Goal: Transaction & Acquisition: Purchase product/service

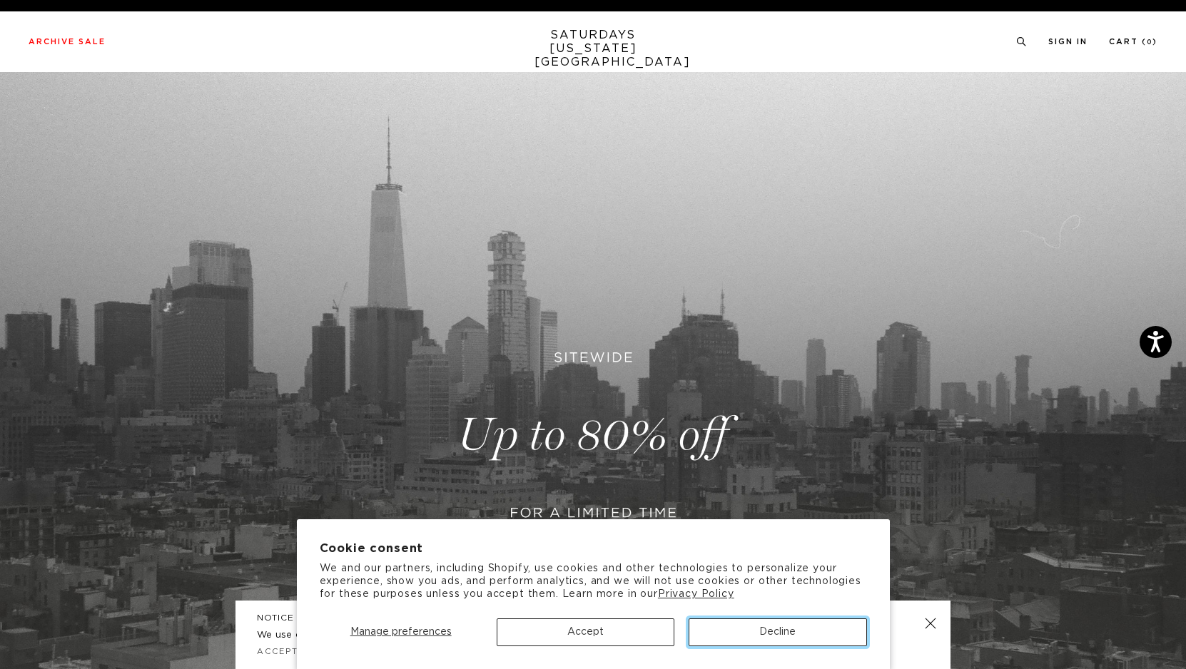
click at [739, 632] on button "Decline" at bounding box center [777, 633] width 178 height 28
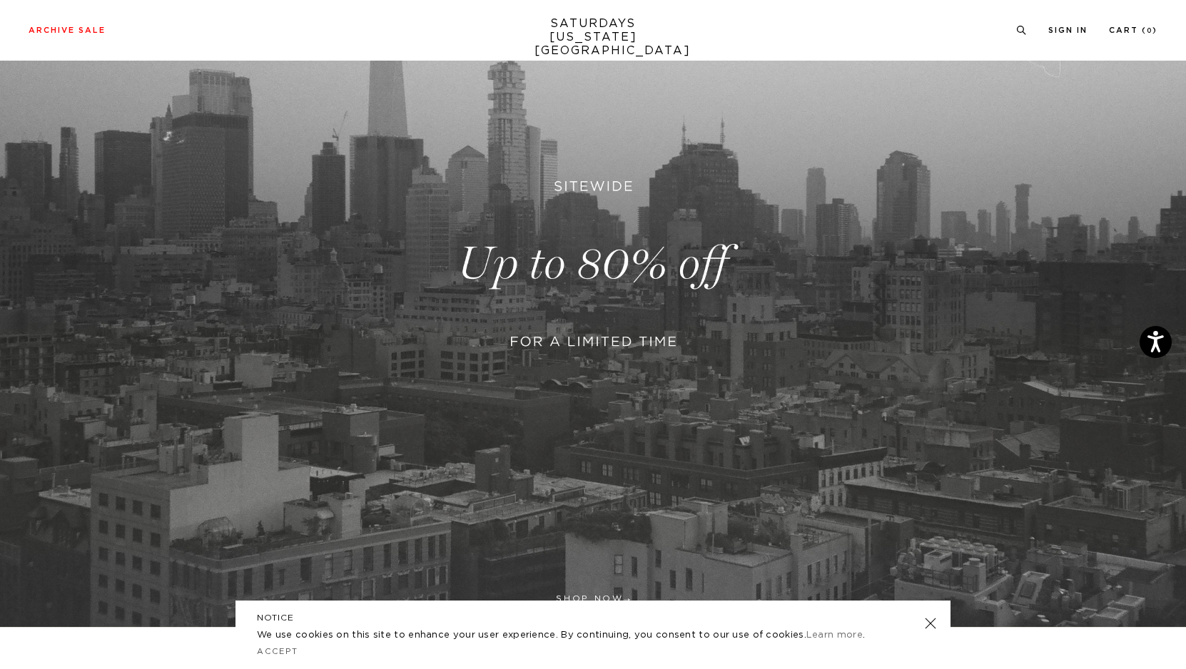
scroll to position [210, 0]
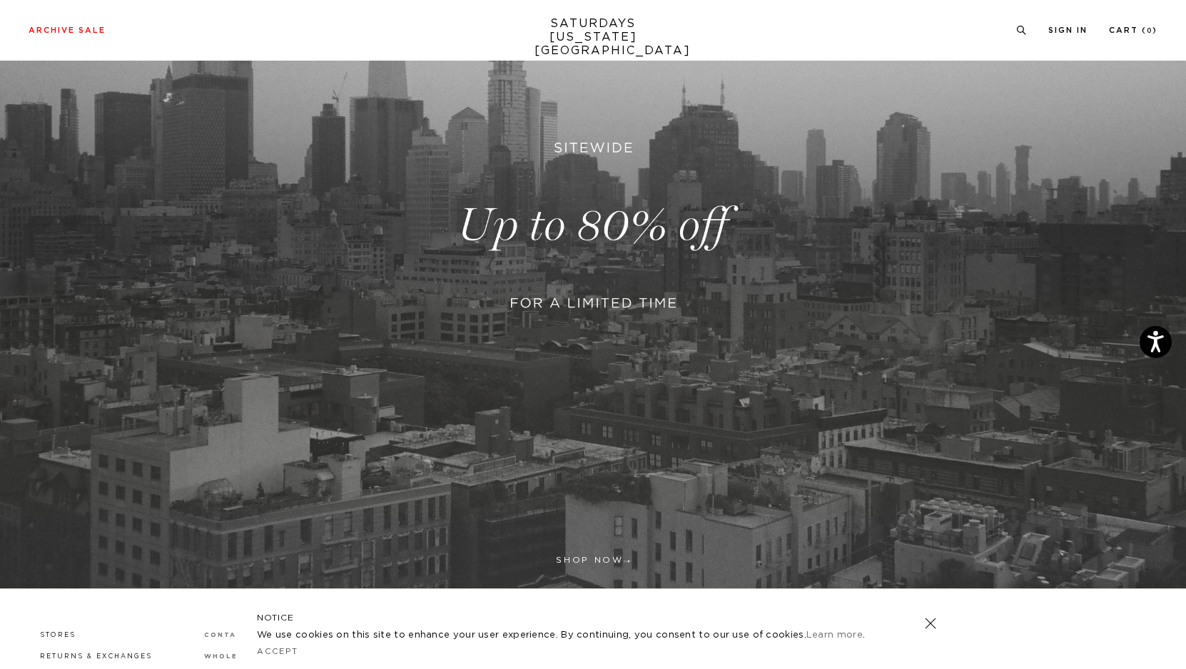
click at [663, 233] on link at bounding box center [593, 225] width 1186 height 726
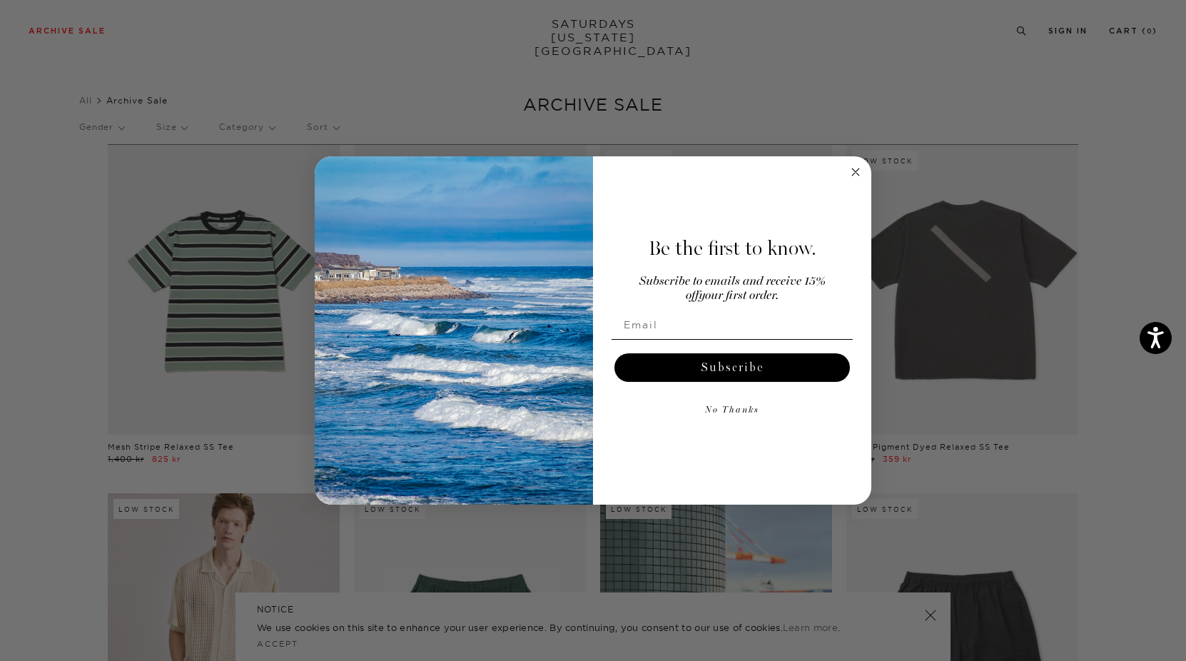
scroll to position [11, 6]
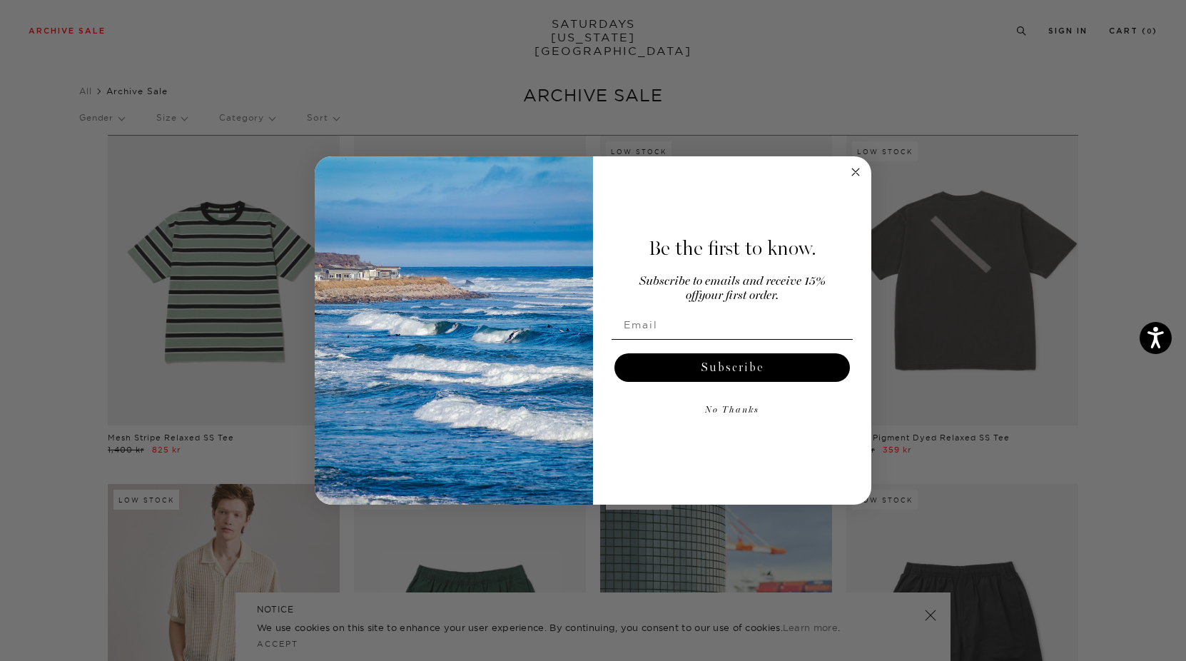
click at [853, 171] on circle "Close dialog" at bounding box center [856, 172] width 16 height 16
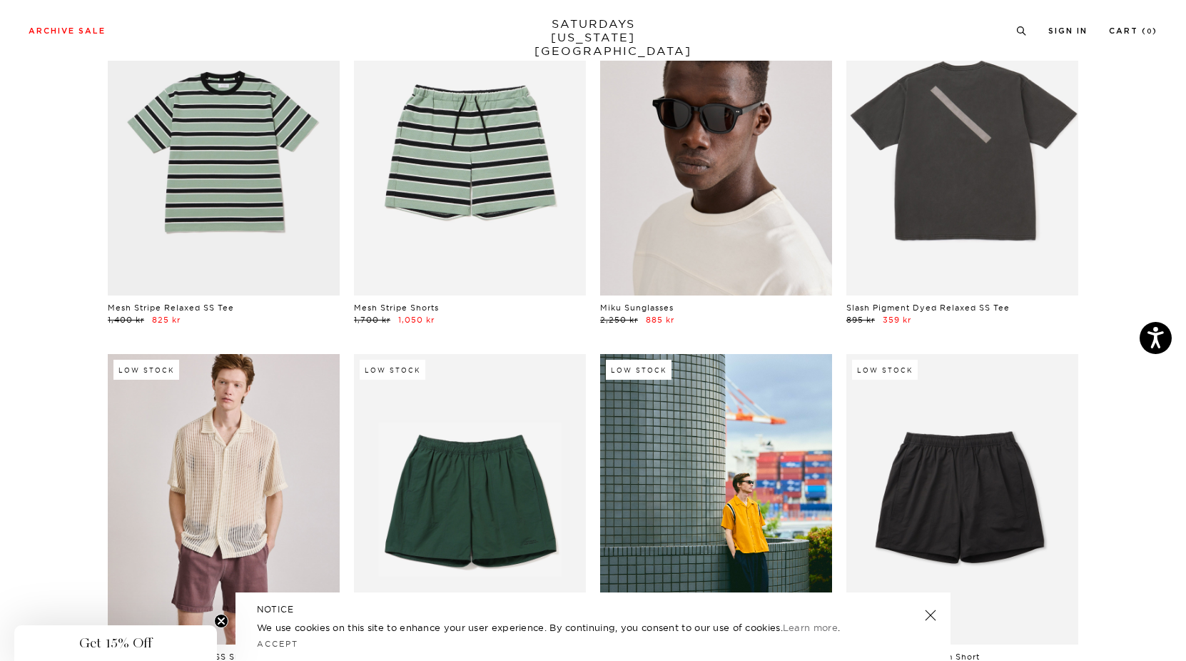
scroll to position [0, 6]
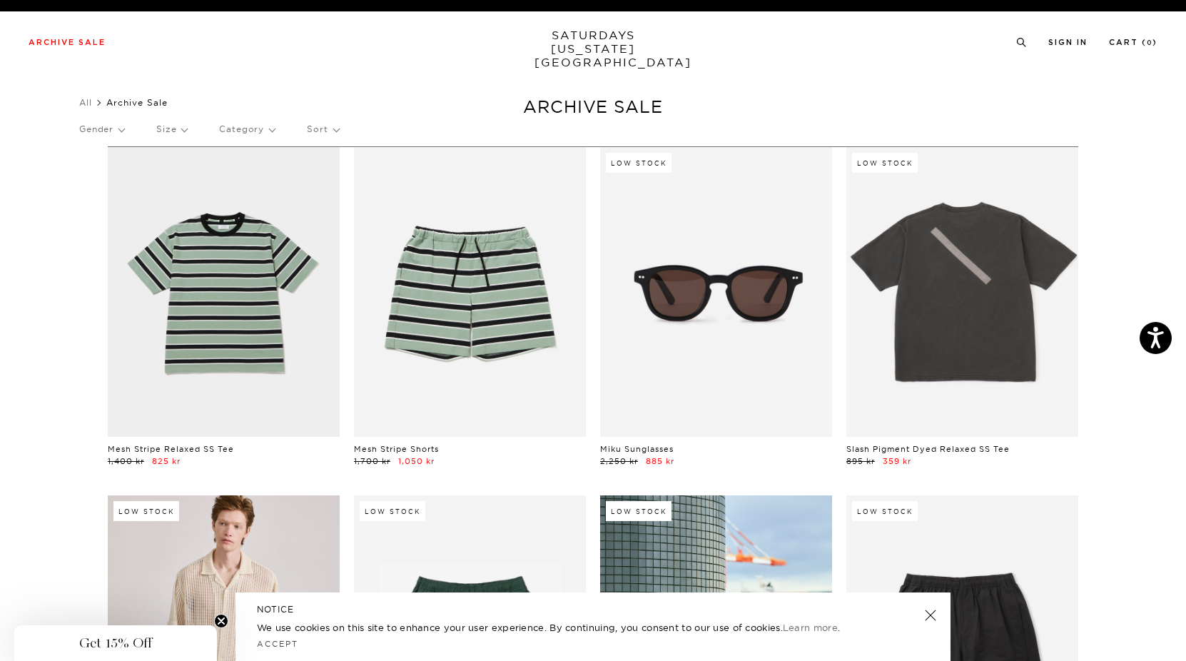
click at [113, 131] on p "Gender" at bounding box center [101, 129] width 45 height 33
click at [96, 214] on p "Women's" at bounding box center [122, 215] width 86 height 19
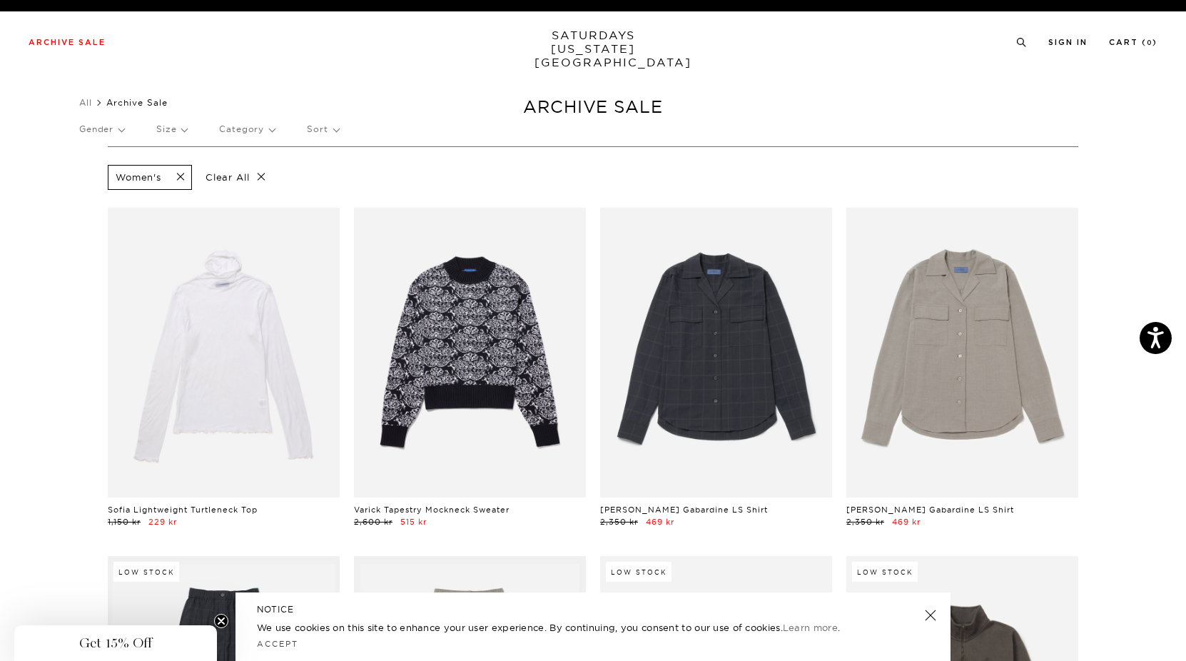
click at [121, 125] on p "Gender" at bounding box center [101, 129] width 45 height 33
click at [98, 178] on p "Mens" at bounding box center [122, 178] width 86 height 19
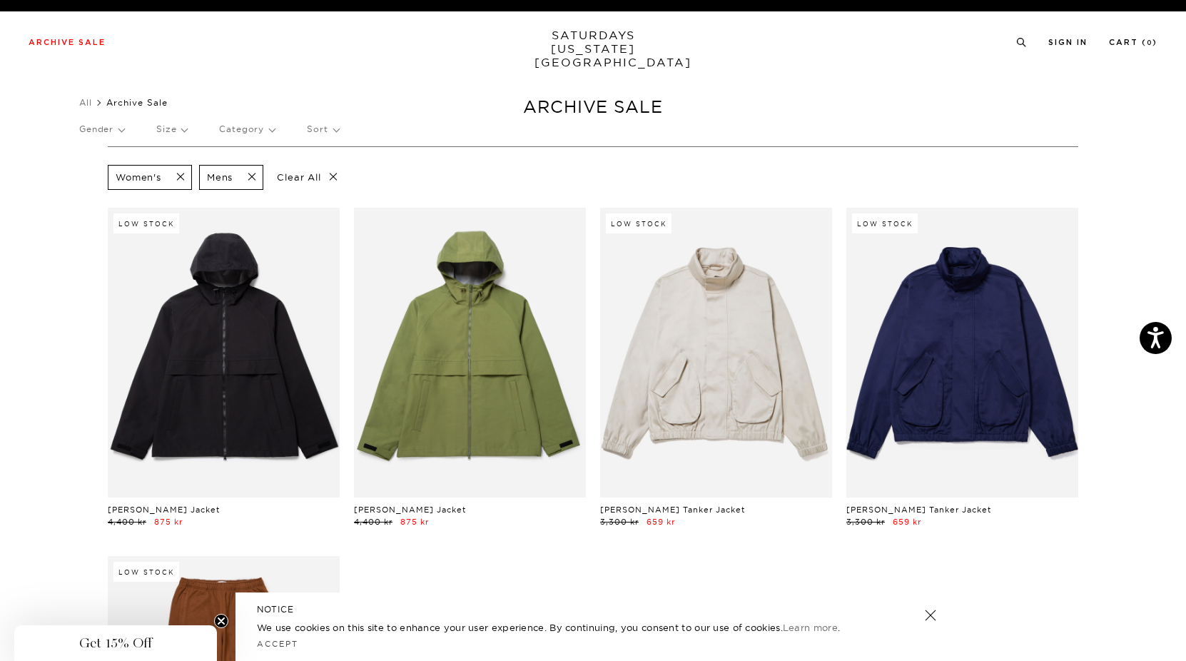
click at [168, 176] on span at bounding box center [176, 178] width 30 height 14
click at [162, 175] on span at bounding box center [156, 178] width 30 height 14
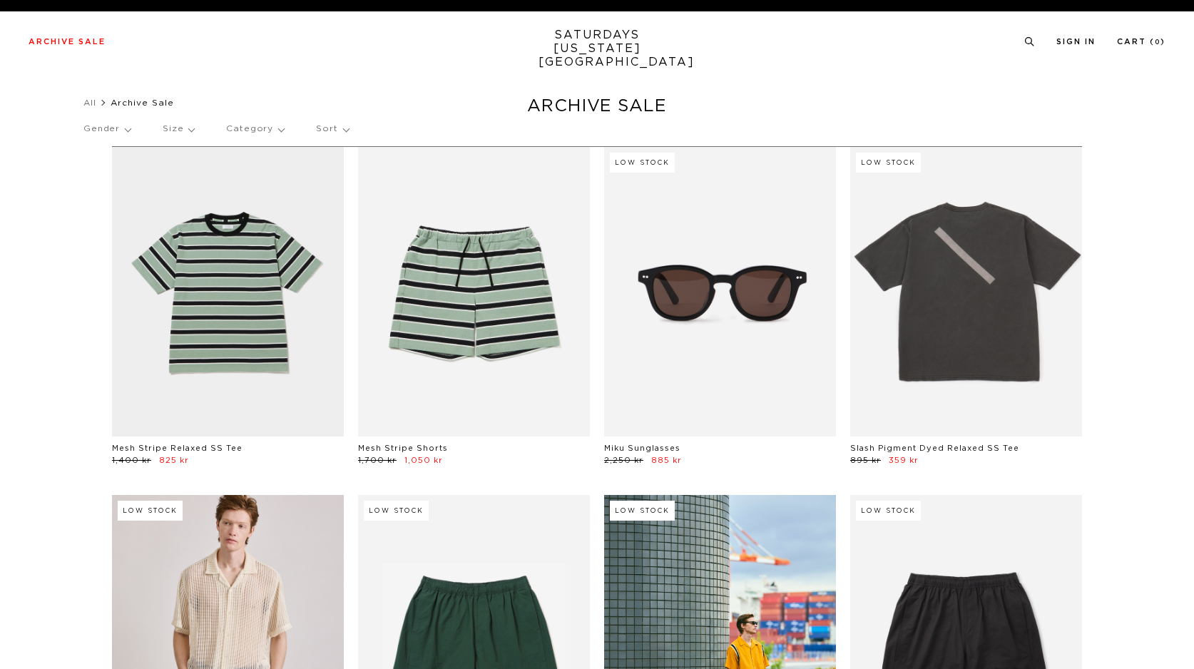
click at [125, 132] on p "Gender" at bounding box center [106, 129] width 47 height 33
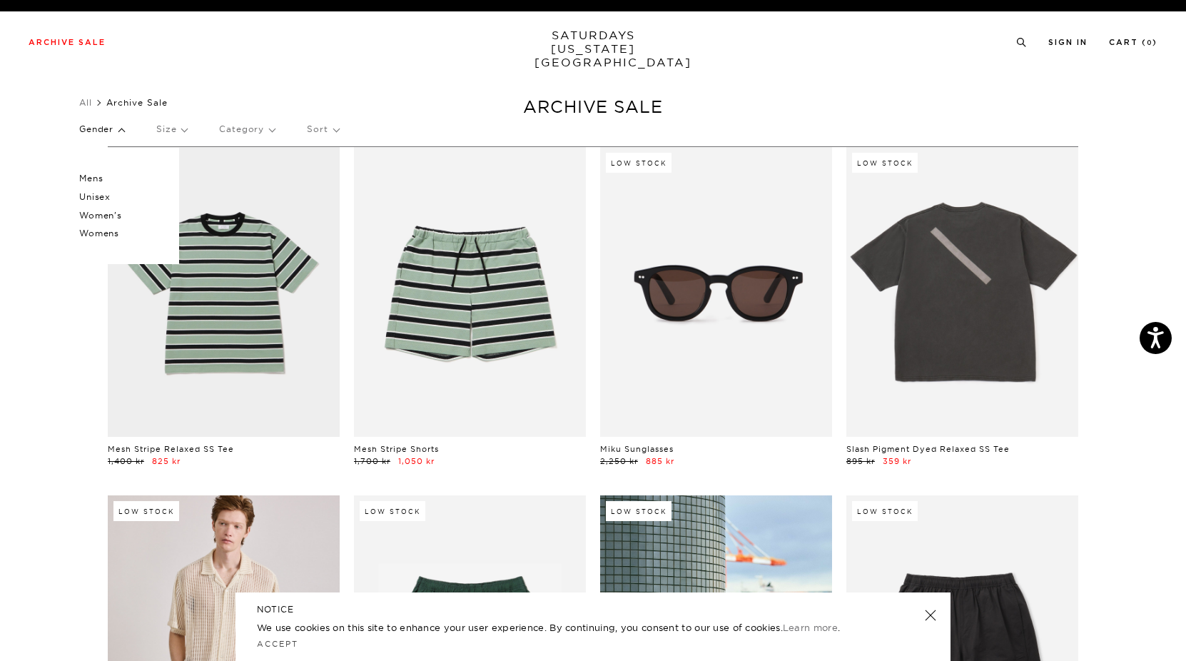
click at [107, 198] on p "Unisex" at bounding box center [122, 197] width 86 height 19
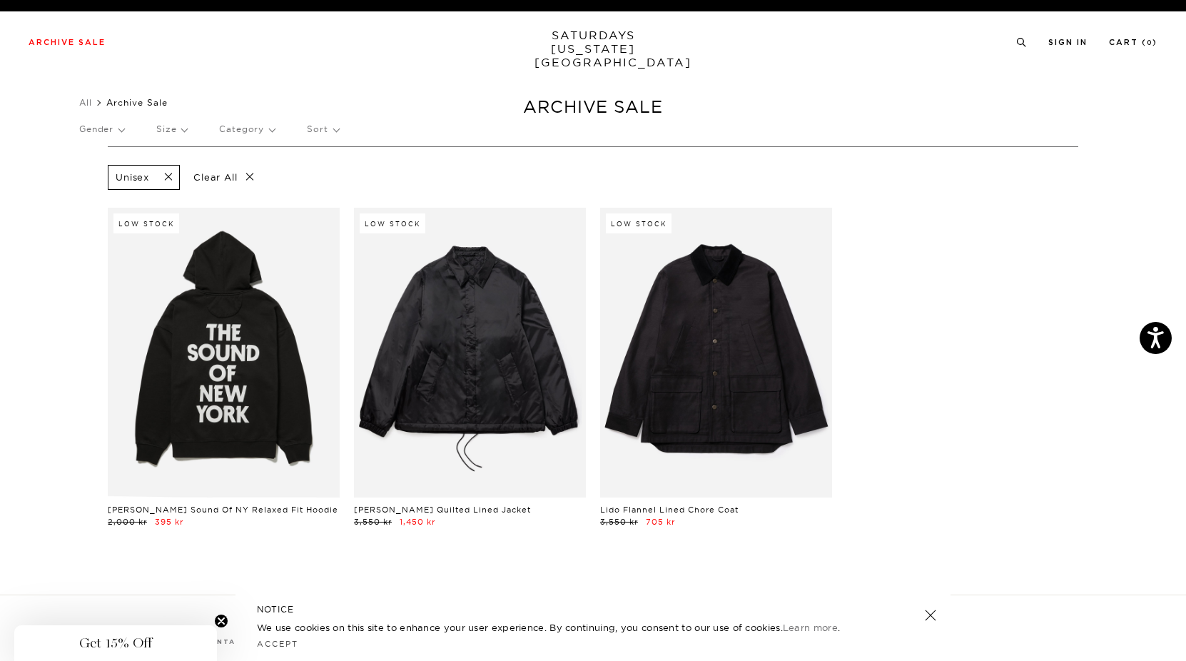
click at [248, 171] on p "Clear All" at bounding box center [223, 177] width 73 height 25
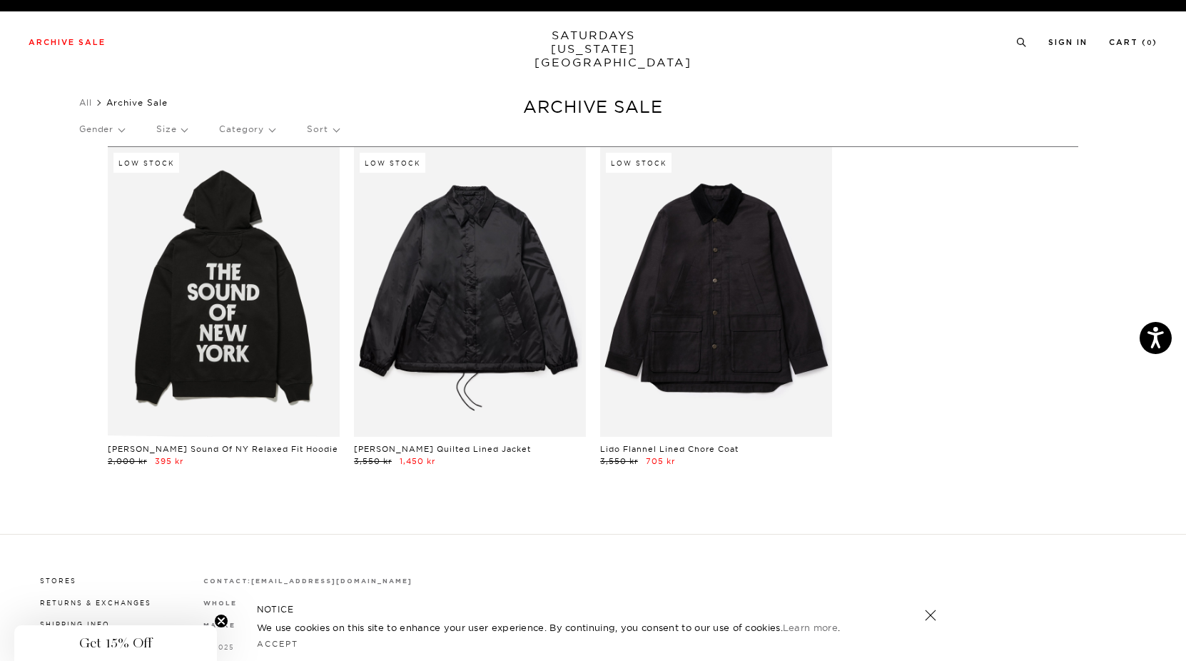
click at [114, 130] on p "Gender" at bounding box center [101, 129] width 45 height 33
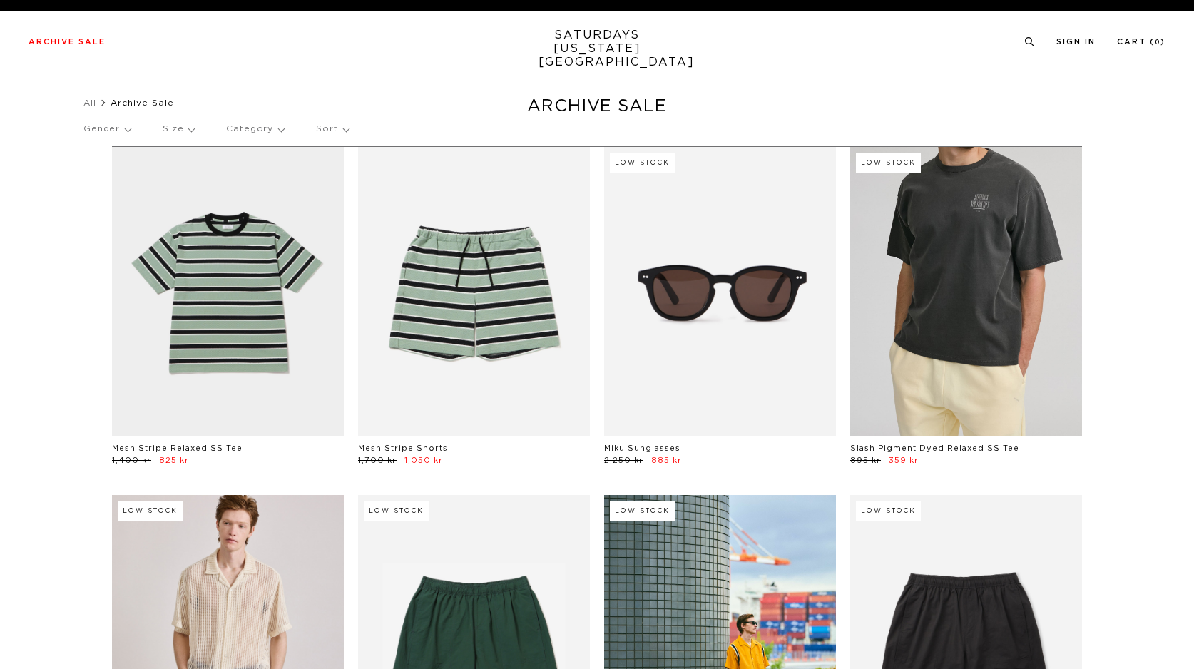
click at [967, 347] on link at bounding box center [966, 292] width 232 height 290
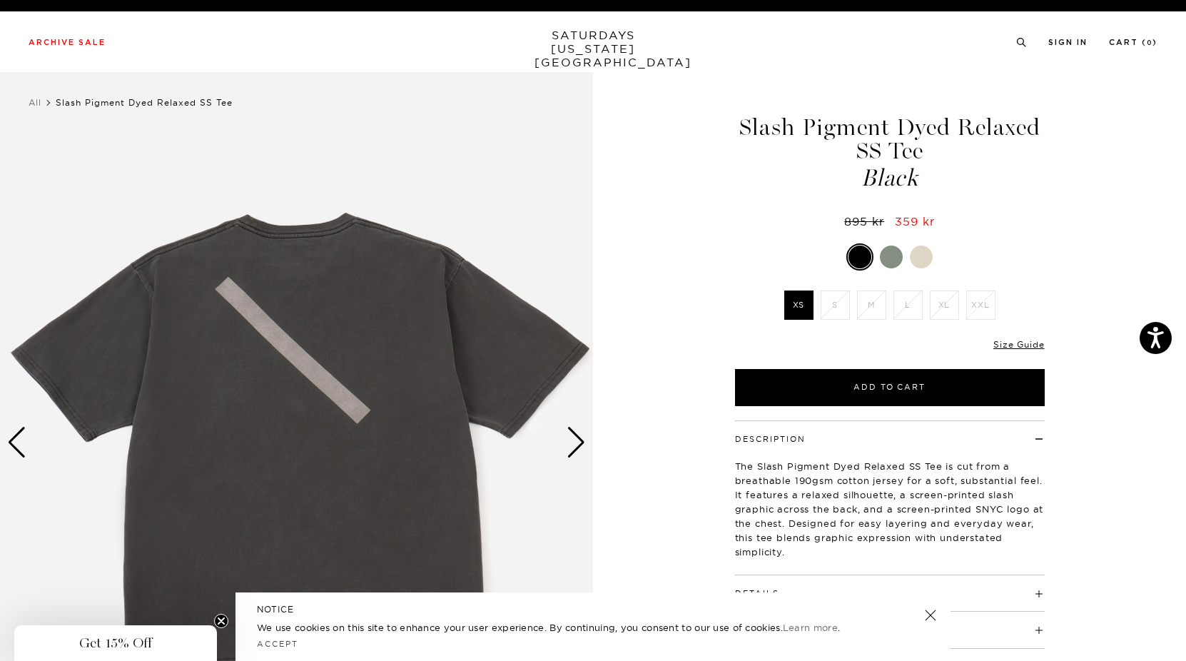
click at [573, 454] on div "Next slide" at bounding box center [575, 442] width 19 height 31
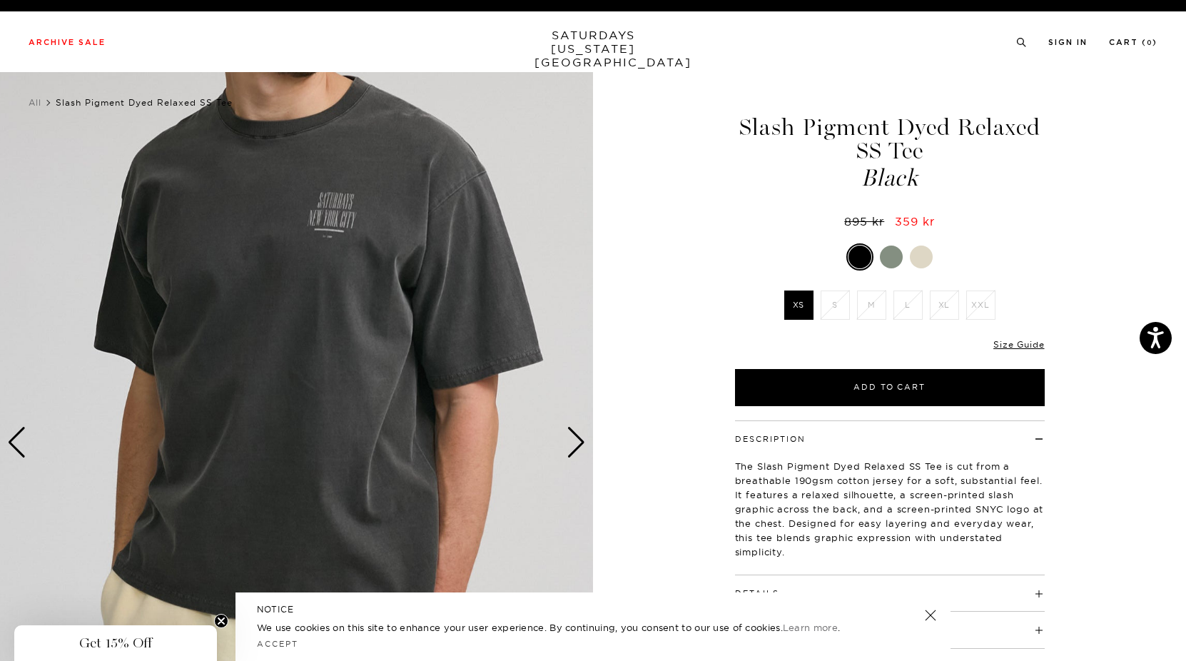
click at [884, 257] on div at bounding box center [891, 256] width 23 height 23
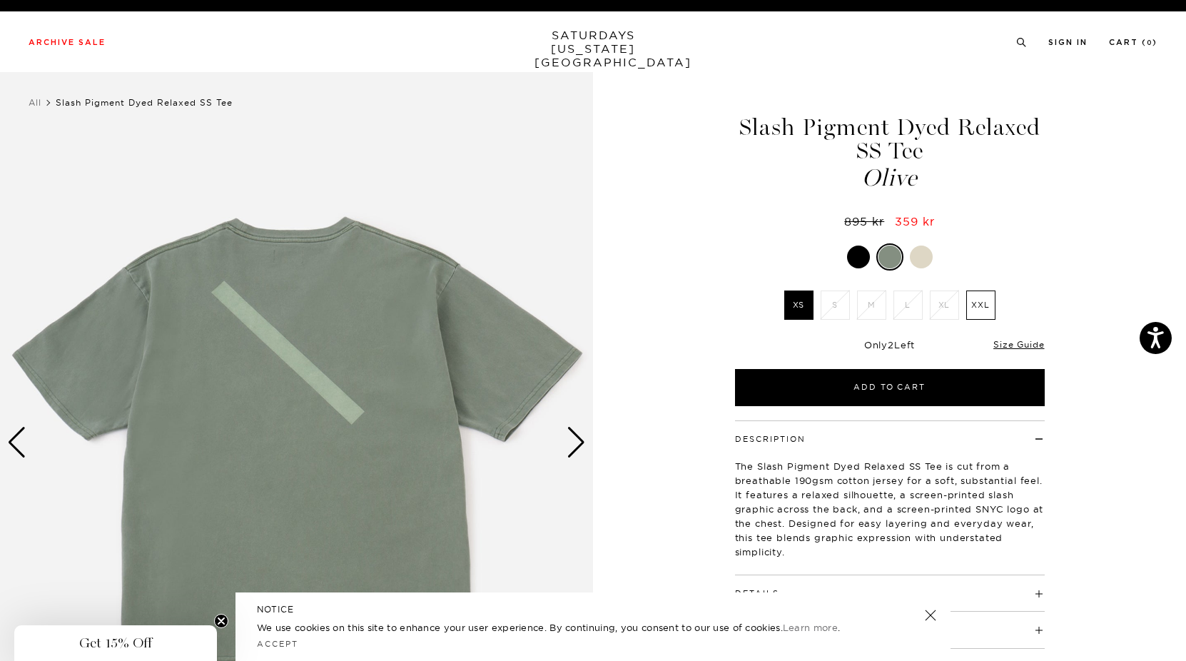
click at [575, 449] on div "Next slide" at bounding box center [575, 442] width 19 height 31
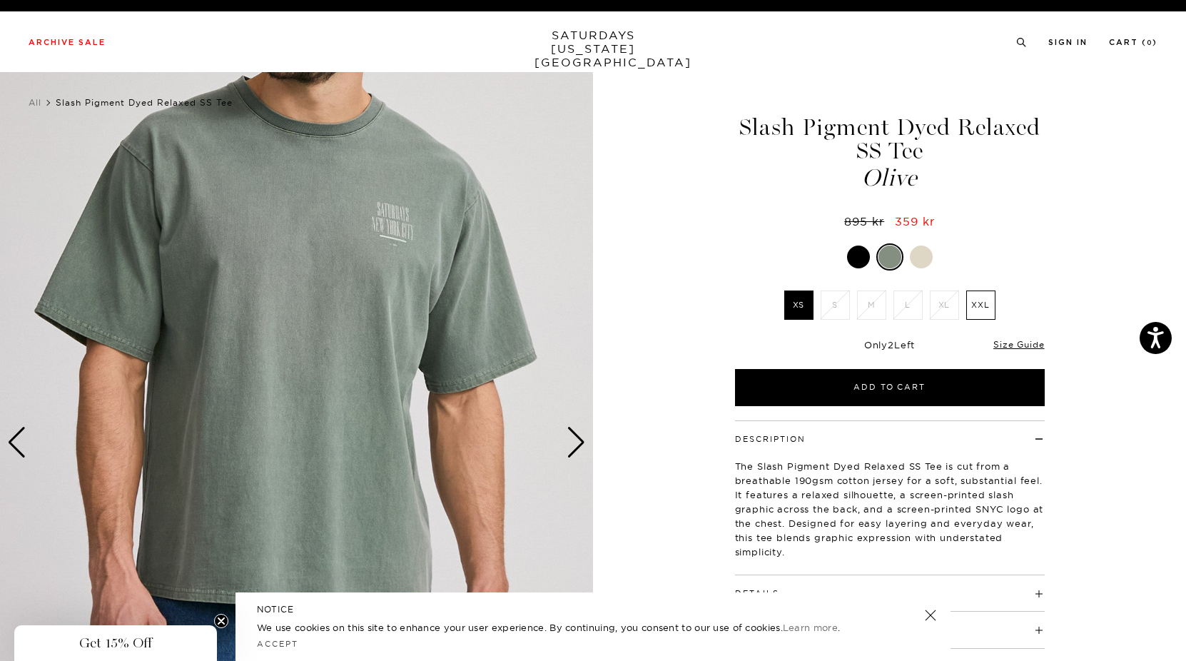
click at [915, 255] on div at bounding box center [921, 256] width 23 height 23
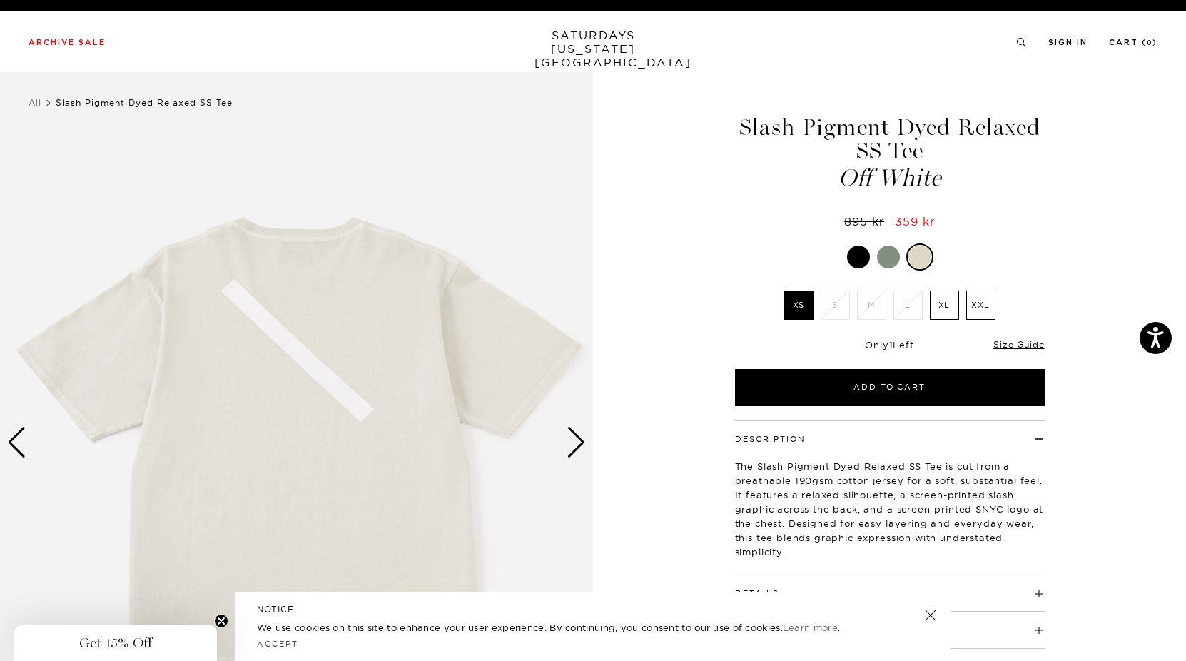
click at [576, 446] on div "Next slide" at bounding box center [575, 442] width 19 height 31
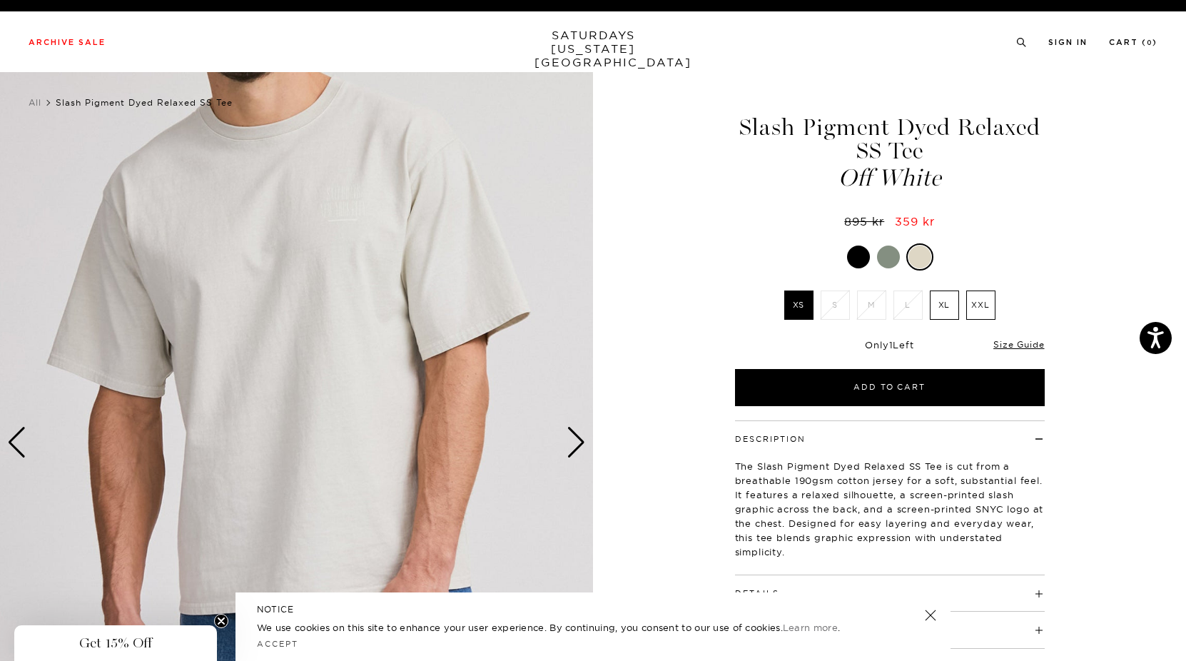
click at [576, 446] on div "Next slide" at bounding box center [575, 442] width 19 height 31
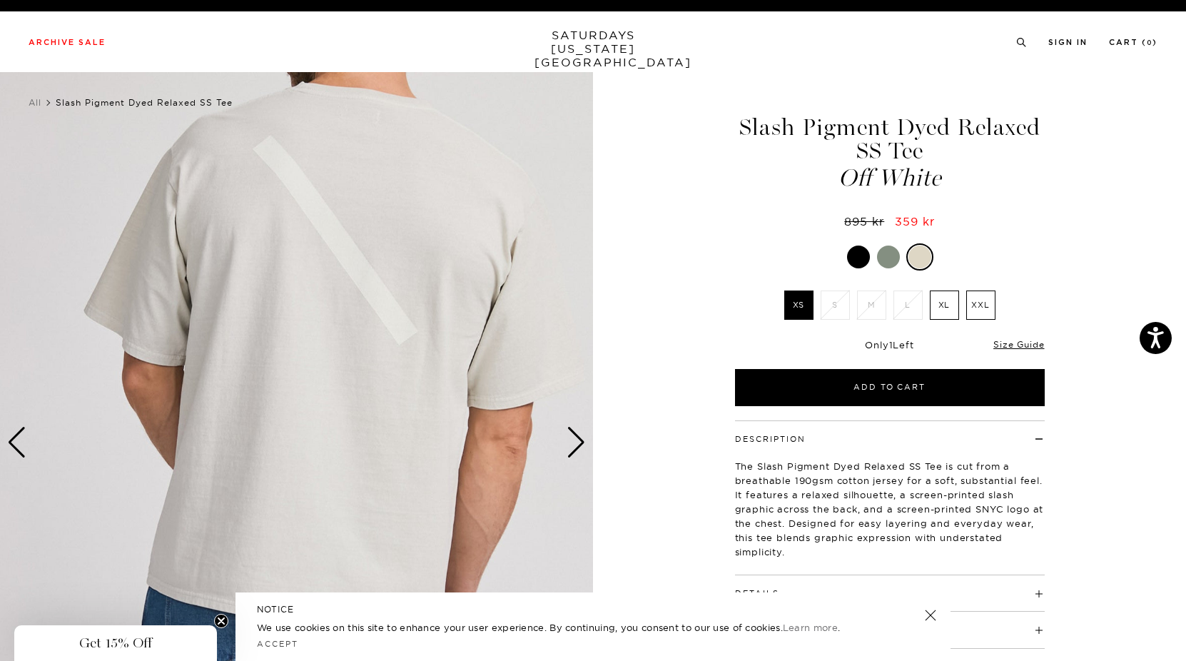
click at [946, 311] on label "XL" at bounding box center [944, 304] width 29 height 29
click at [0, 0] on input "XL" at bounding box center [0, 0] width 0 height 0
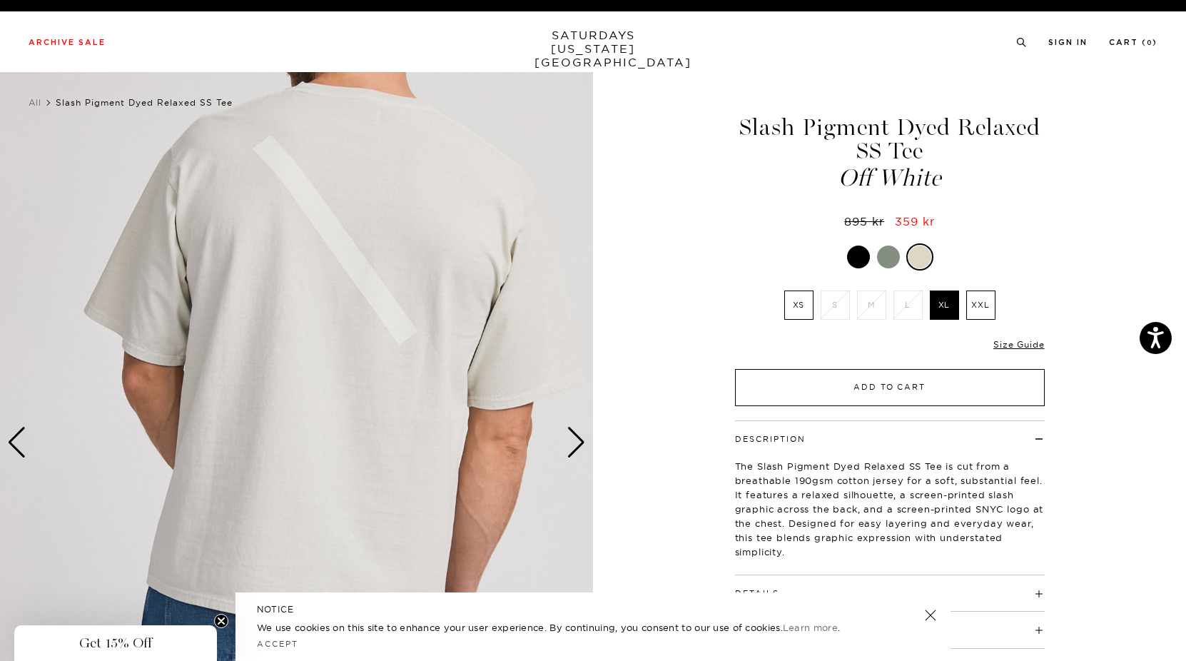
click at [864, 389] on button "Add to Cart" at bounding box center [890, 387] width 310 height 37
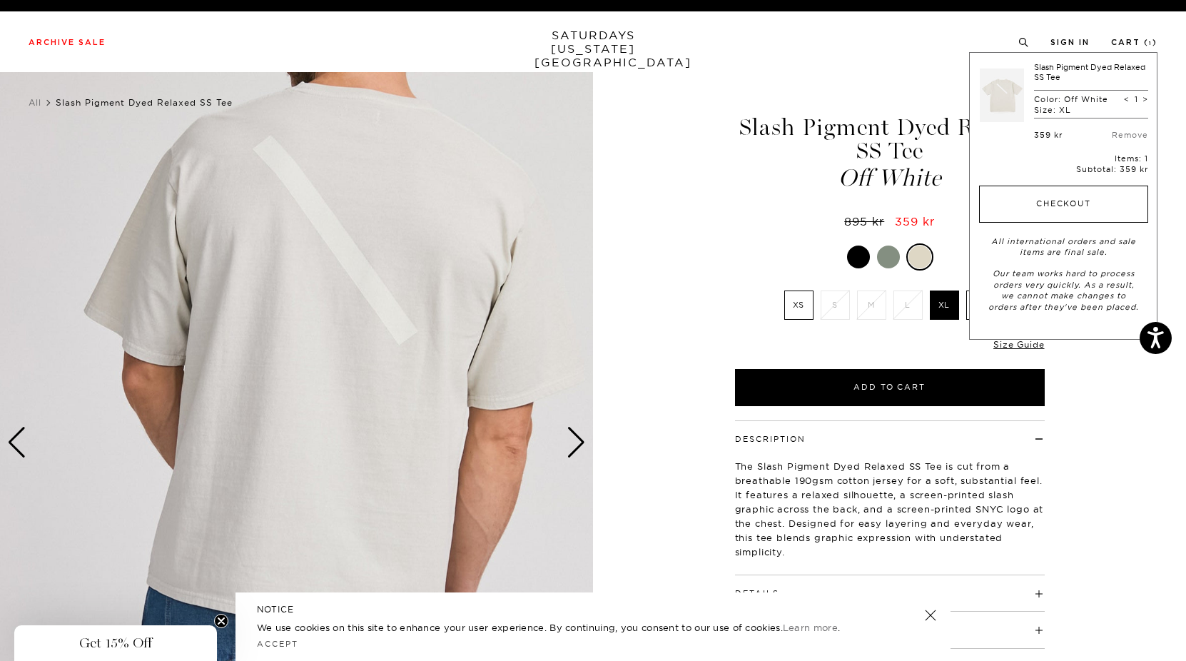
click at [1023, 211] on button "Checkout" at bounding box center [1063, 203] width 169 height 37
